Goal: Transaction & Acquisition: Subscribe to service/newsletter

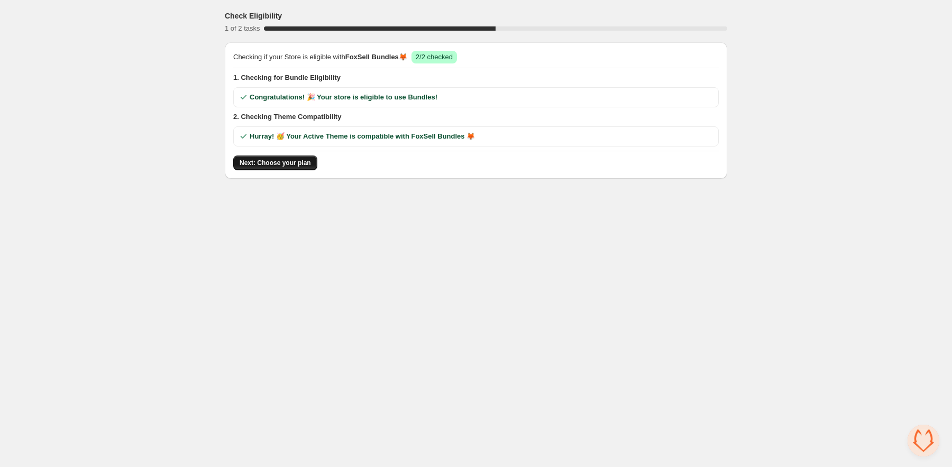
click at [276, 167] on button "Next: Choose your plan" at bounding box center [275, 163] width 84 height 15
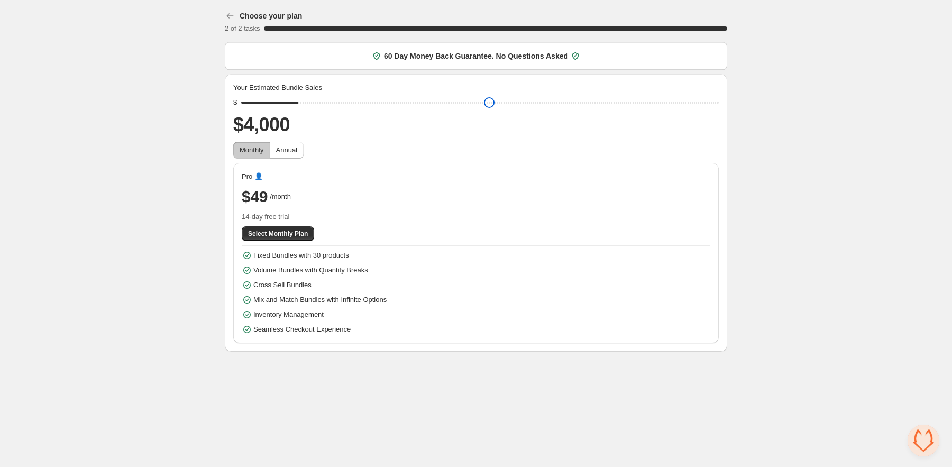
drag, startPoint x: 321, startPoint y: 106, endPoint x: 305, endPoint y: 112, distance: 17.1
click at [305, 110] on input "range" at bounding box center [480, 102] width 478 height 15
drag, startPoint x: 298, startPoint y: 102, endPoint x: 218, endPoint y: 102, distance: 80.4
type input "****"
click at [241, 102] on input "range" at bounding box center [480, 102] width 478 height 15
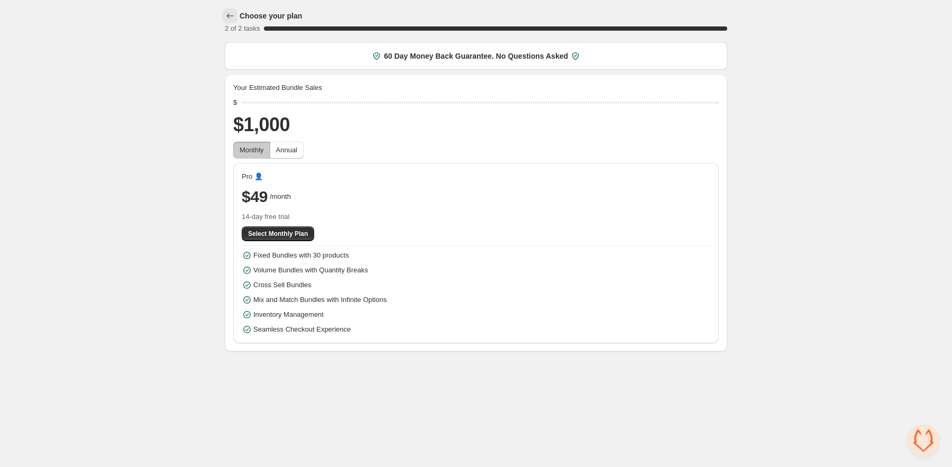
click at [230, 16] on icon "button" at bounding box center [230, 16] width 11 height 11
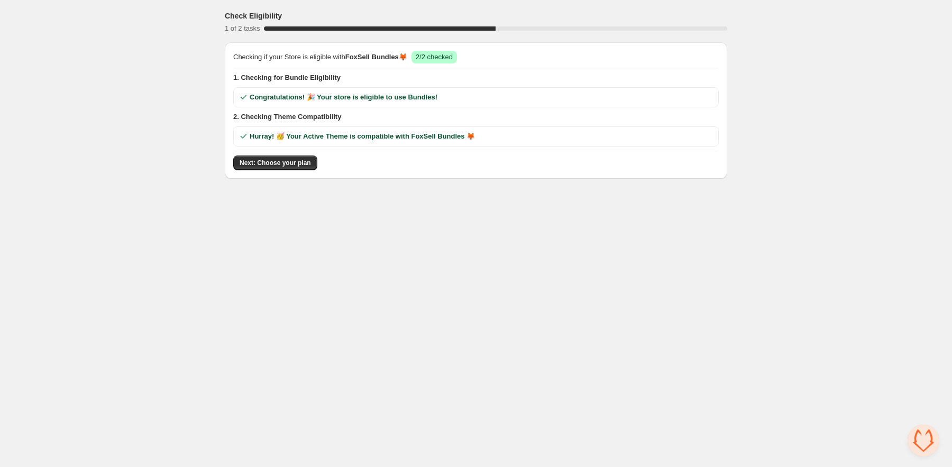
click at [434, 55] on span "2/2 checked" at bounding box center [434, 57] width 37 height 8
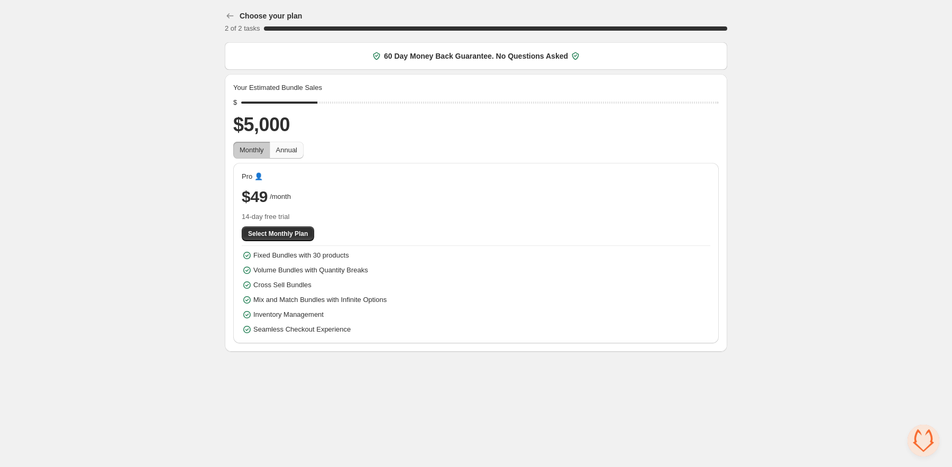
click at [287, 155] on span "Annual" at bounding box center [286, 150] width 21 height 11
click at [249, 154] on span "Monthly" at bounding box center [252, 150] width 24 height 11
click at [288, 152] on span "Annual" at bounding box center [286, 150] width 21 height 8
click at [254, 150] on span "Monthly" at bounding box center [252, 150] width 24 height 8
click at [230, 15] on icon "button" at bounding box center [230, 16] width 11 height 11
